Goal: Task Accomplishment & Management: Use online tool/utility

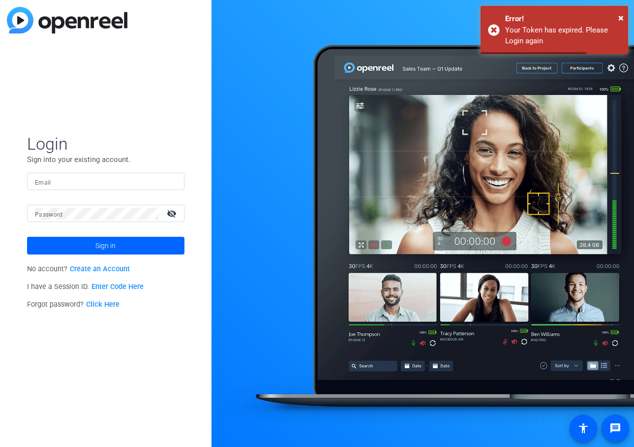
click at [76, 179] on input "Email" at bounding box center [106, 182] width 142 height 12
click at [166, 186] on input "Email" at bounding box center [106, 182] width 142 height 12
click at [0, 446] on com-1password-button at bounding box center [0, 447] width 0 height 0
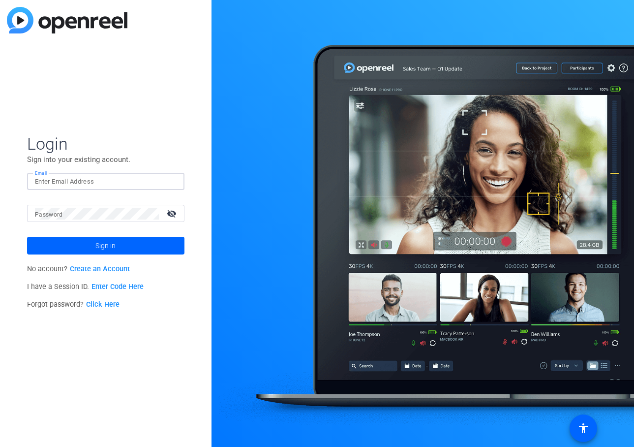
type input "[PERSON_NAME][EMAIL_ADDRESS][PERSON_NAME][DOMAIN_NAME]"
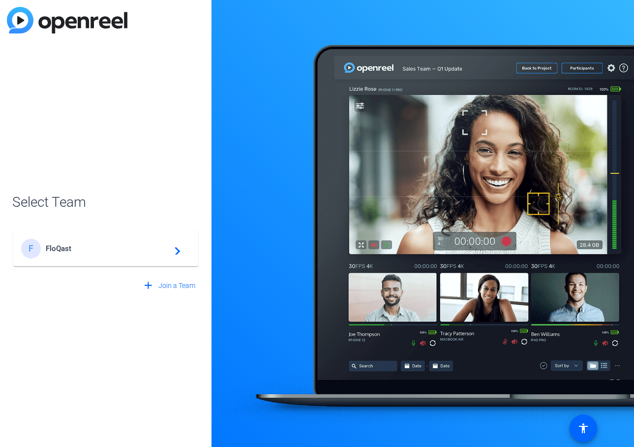
click at [124, 245] on span "FloQast" at bounding box center [107, 248] width 123 height 9
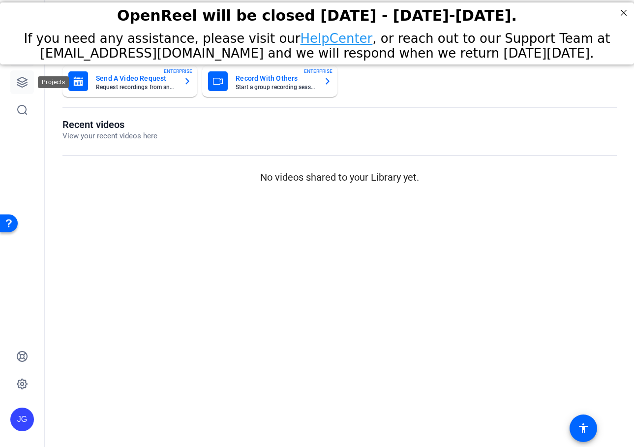
click at [24, 82] on icon at bounding box center [22, 82] width 12 height 12
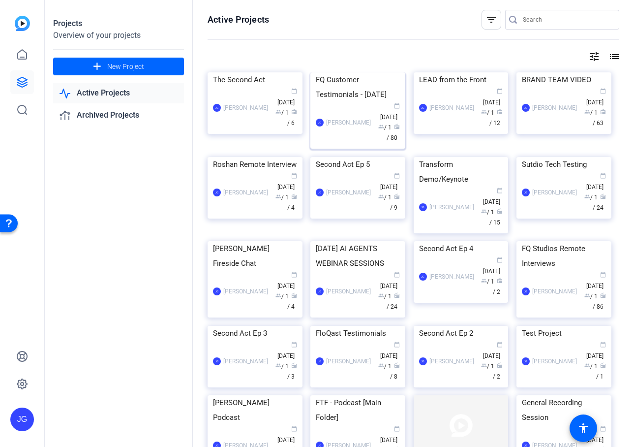
click at [361, 72] on img at bounding box center [357, 72] width 95 height 0
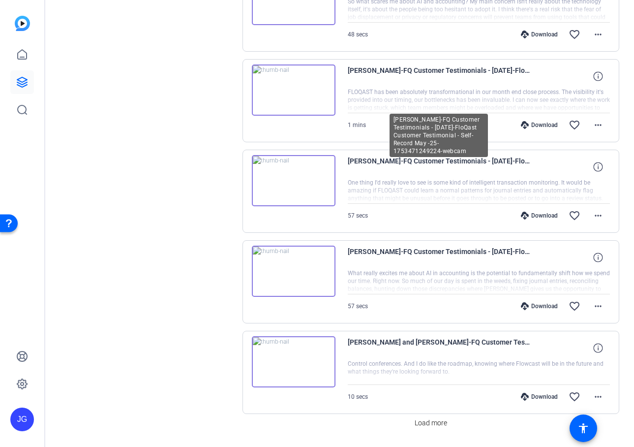
scroll to position [641, 0]
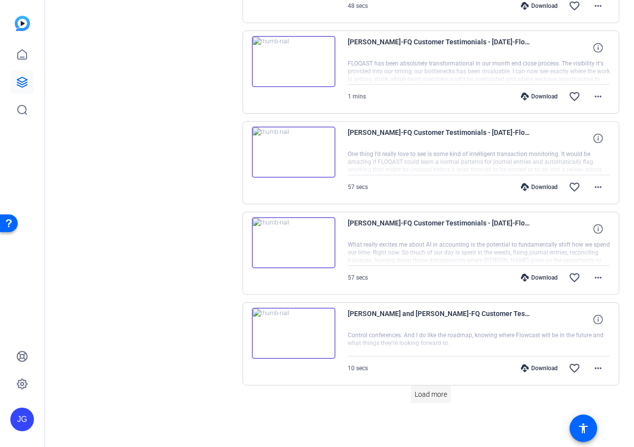
click at [423, 394] on span "Load more" at bounding box center [431, 394] width 32 height 10
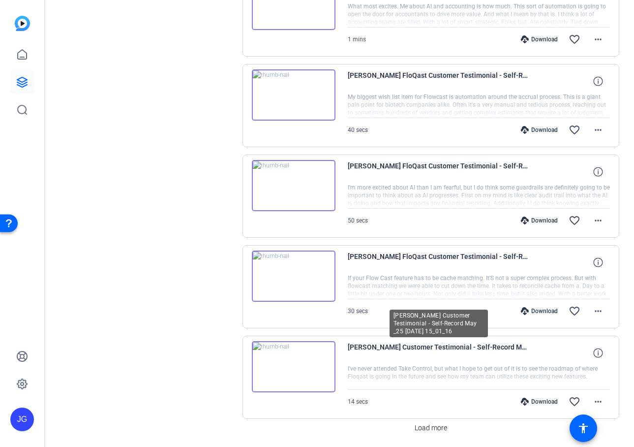
scroll to position [1546, 0]
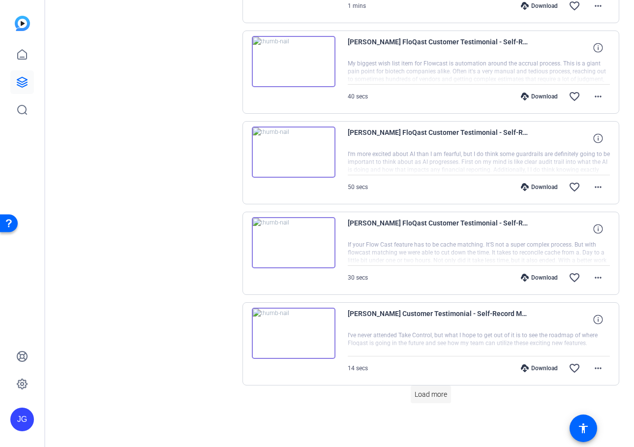
click at [423, 389] on span "Load more" at bounding box center [431, 394] width 32 height 10
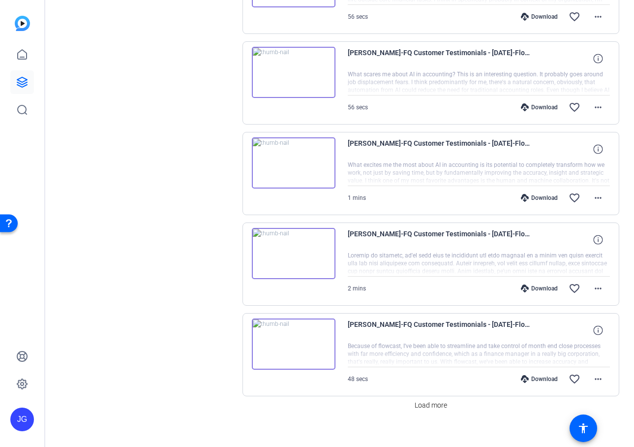
scroll to position [2451, 0]
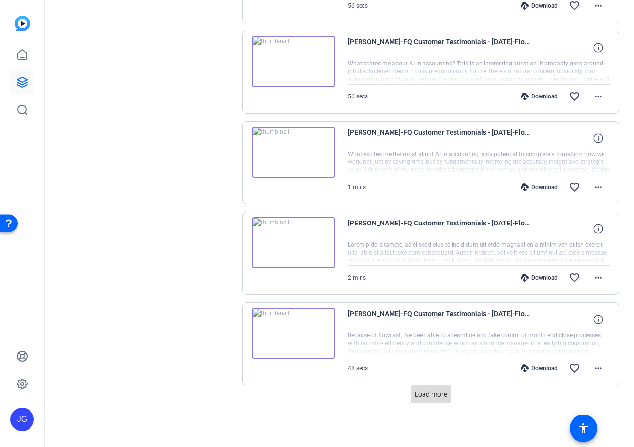
click at [429, 387] on span at bounding box center [431, 394] width 40 height 24
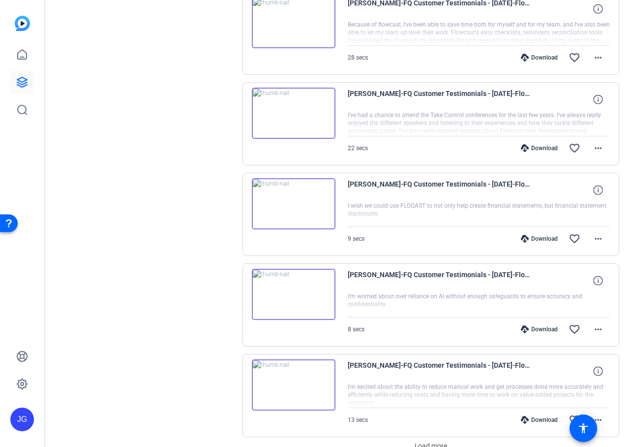
scroll to position [3356, 0]
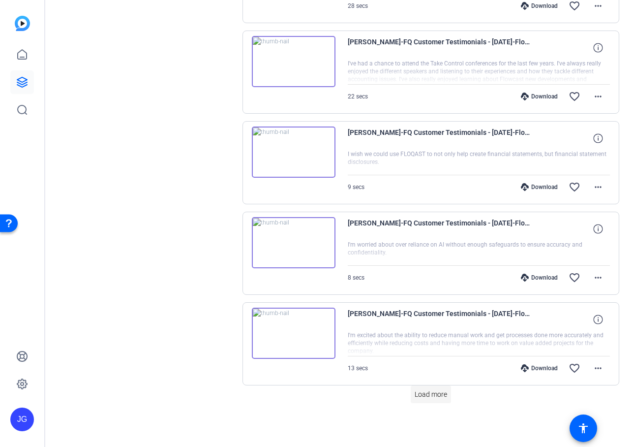
click at [433, 393] on span "Load more" at bounding box center [431, 394] width 32 height 10
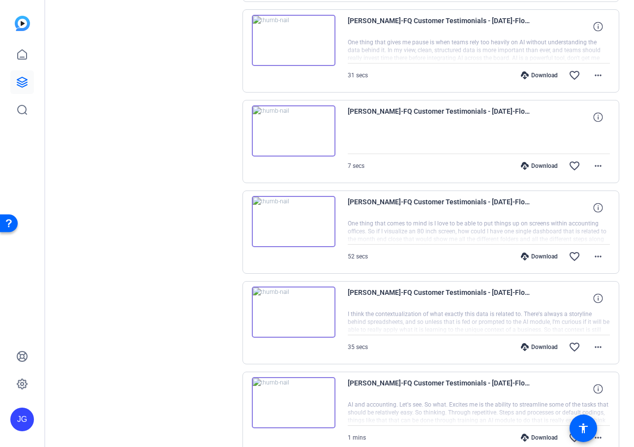
scroll to position [4261, 0]
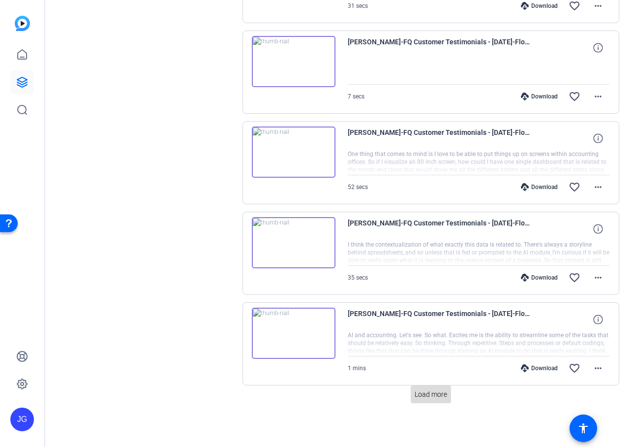
click at [435, 399] on span "Load more" at bounding box center [431, 394] width 32 height 10
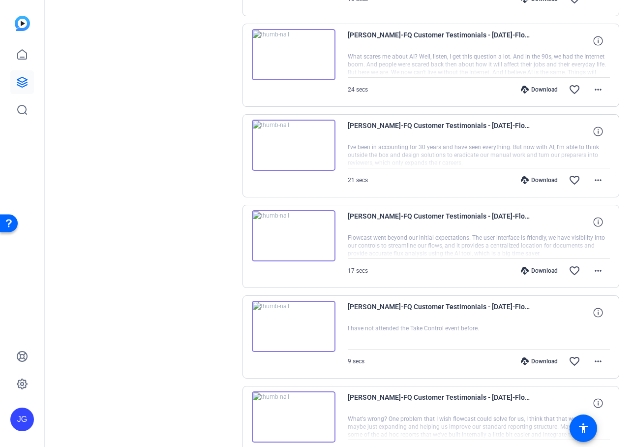
scroll to position [5166, 0]
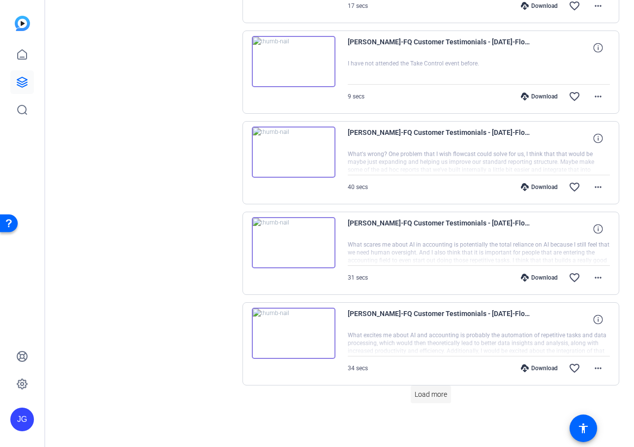
click at [437, 390] on span "Load more" at bounding box center [431, 394] width 32 height 10
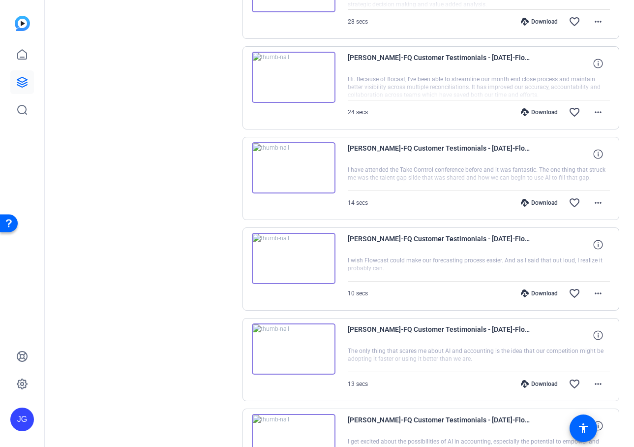
scroll to position [6071, 0]
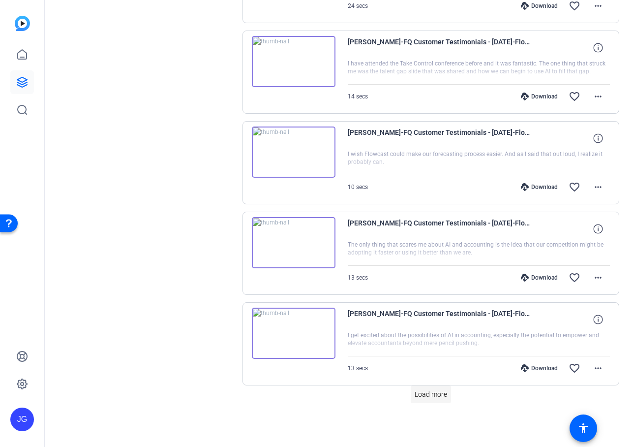
click at [437, 384] on span at bounding box center [431, 394] width 40 height 24
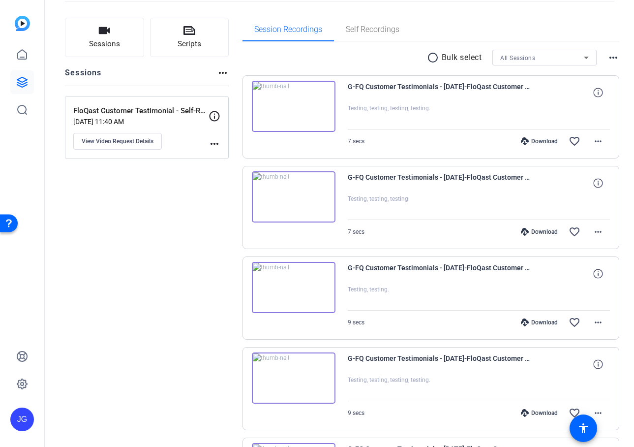
scroll to position [0, 0]
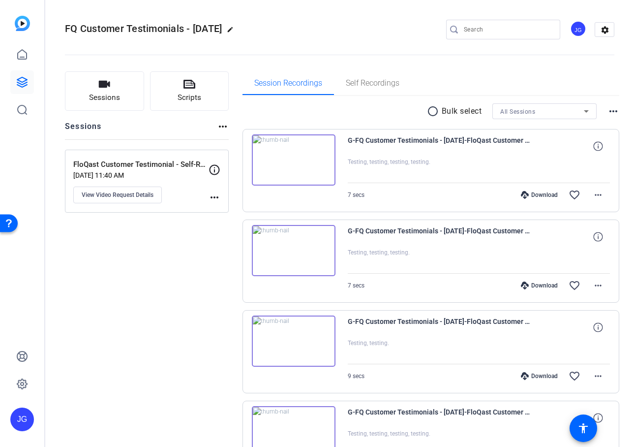
click at [175, 165] on p "FloQast Customer Testimonial - Self-Record [DATE]" at bounding box center [140, 164] width 135 height 11
